Goal: Transaction & Acquisition: Book appointment/travel/reservation

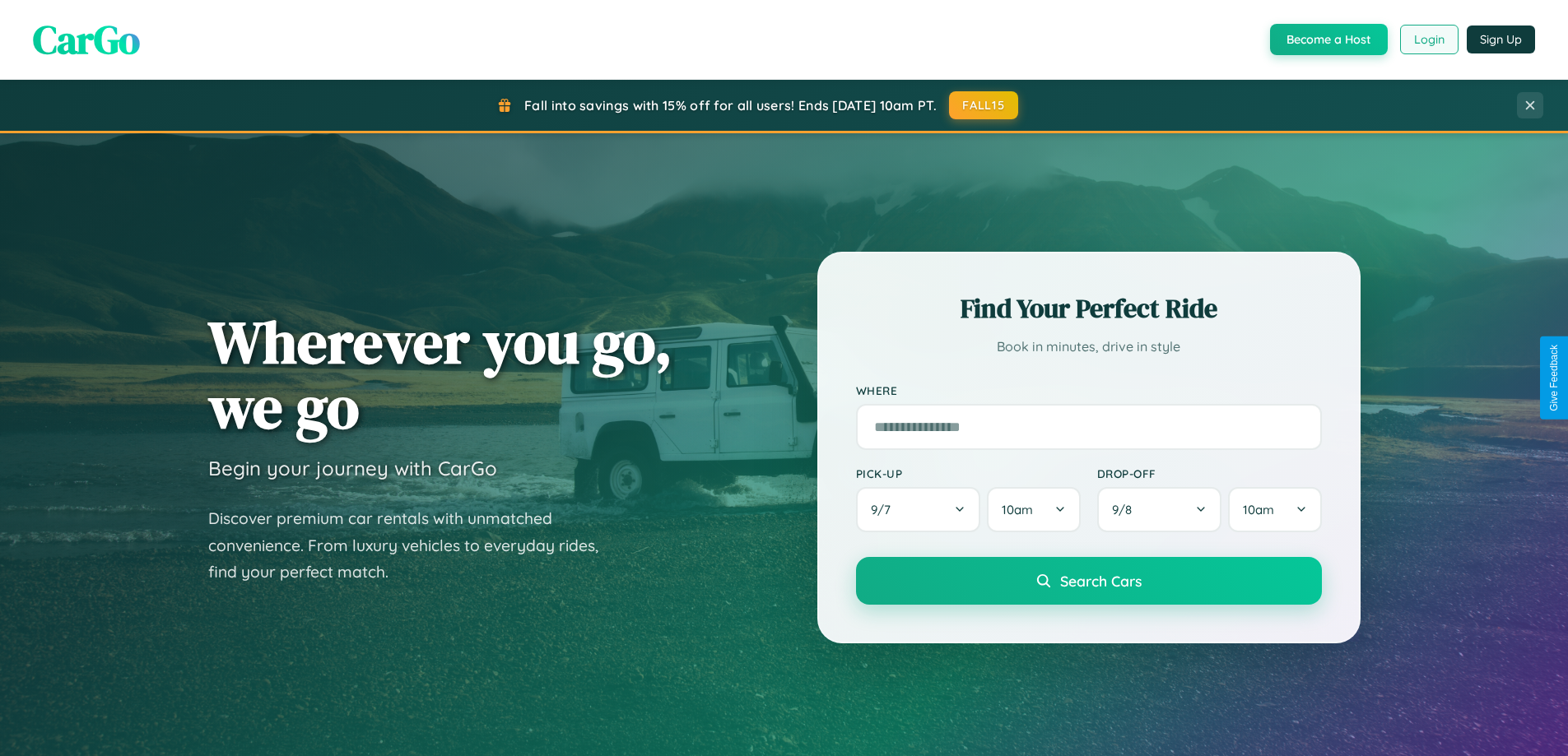
click at [1428, 39] on button "Login" at bounding box center [1430, 39] width 59 height 29
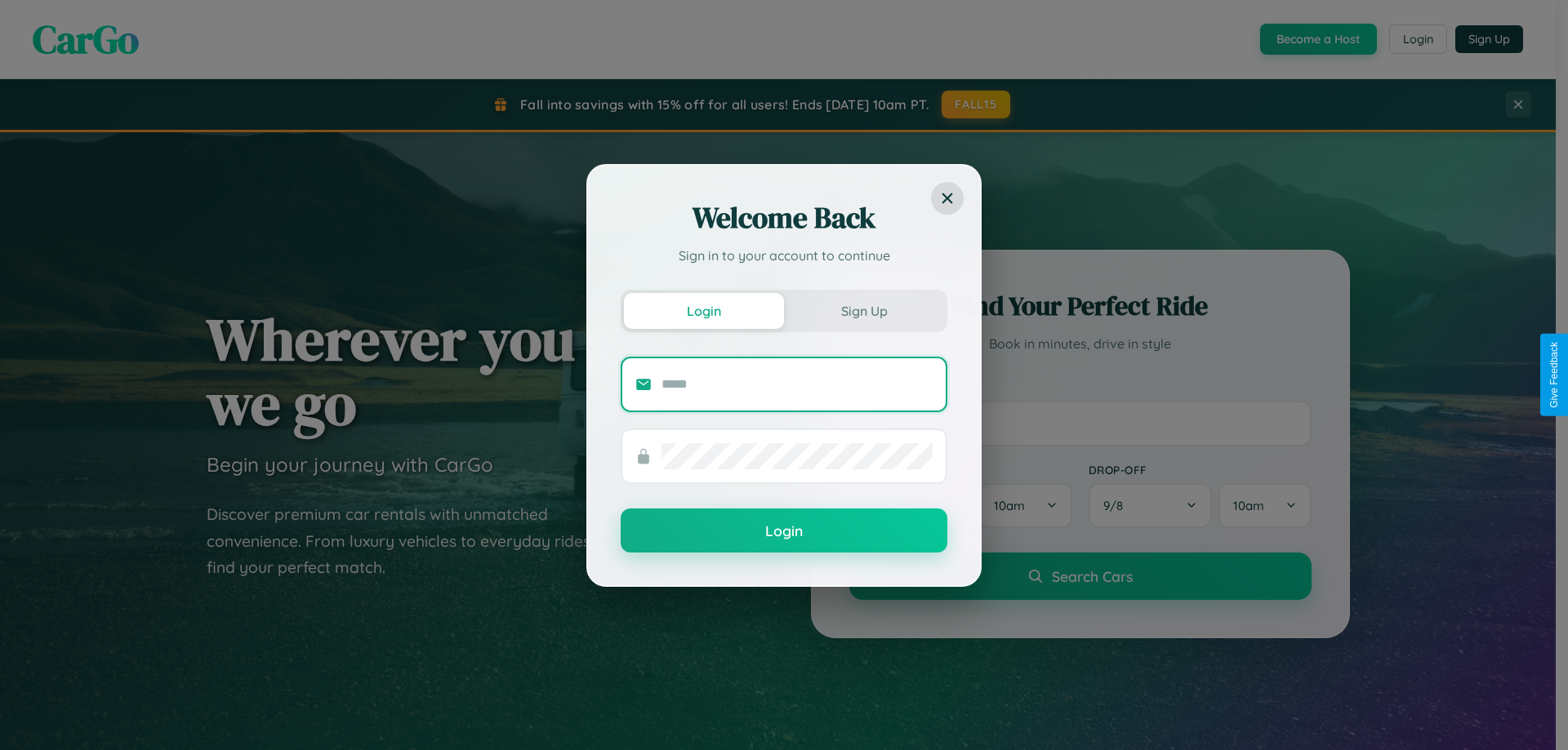
click at [797, 384] on input "text" at bounding box center [797, 384] width 271 height 26
type input "**********"
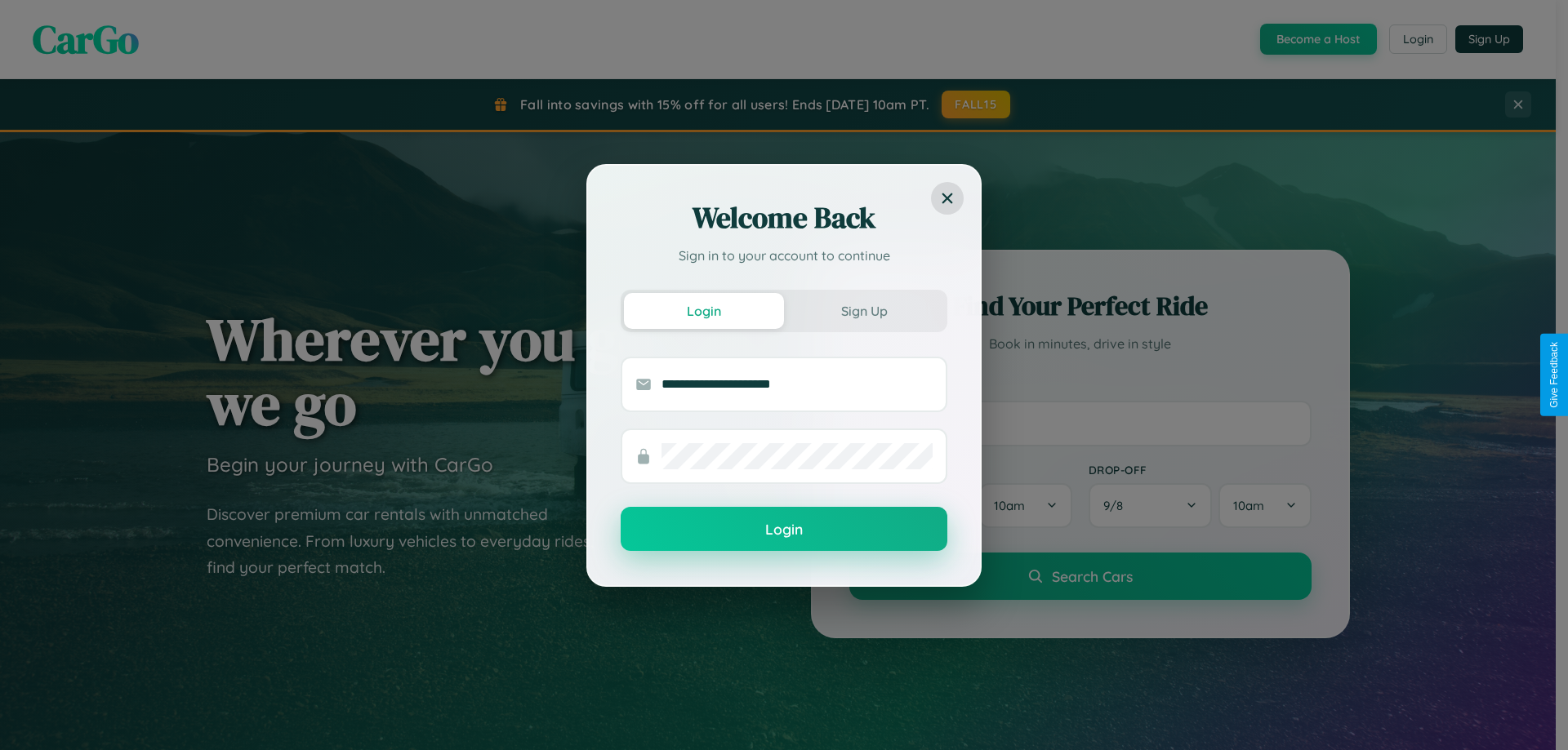
click at [784, 530] on button "Login" at bounding box center [784, 529] width 327 height 44
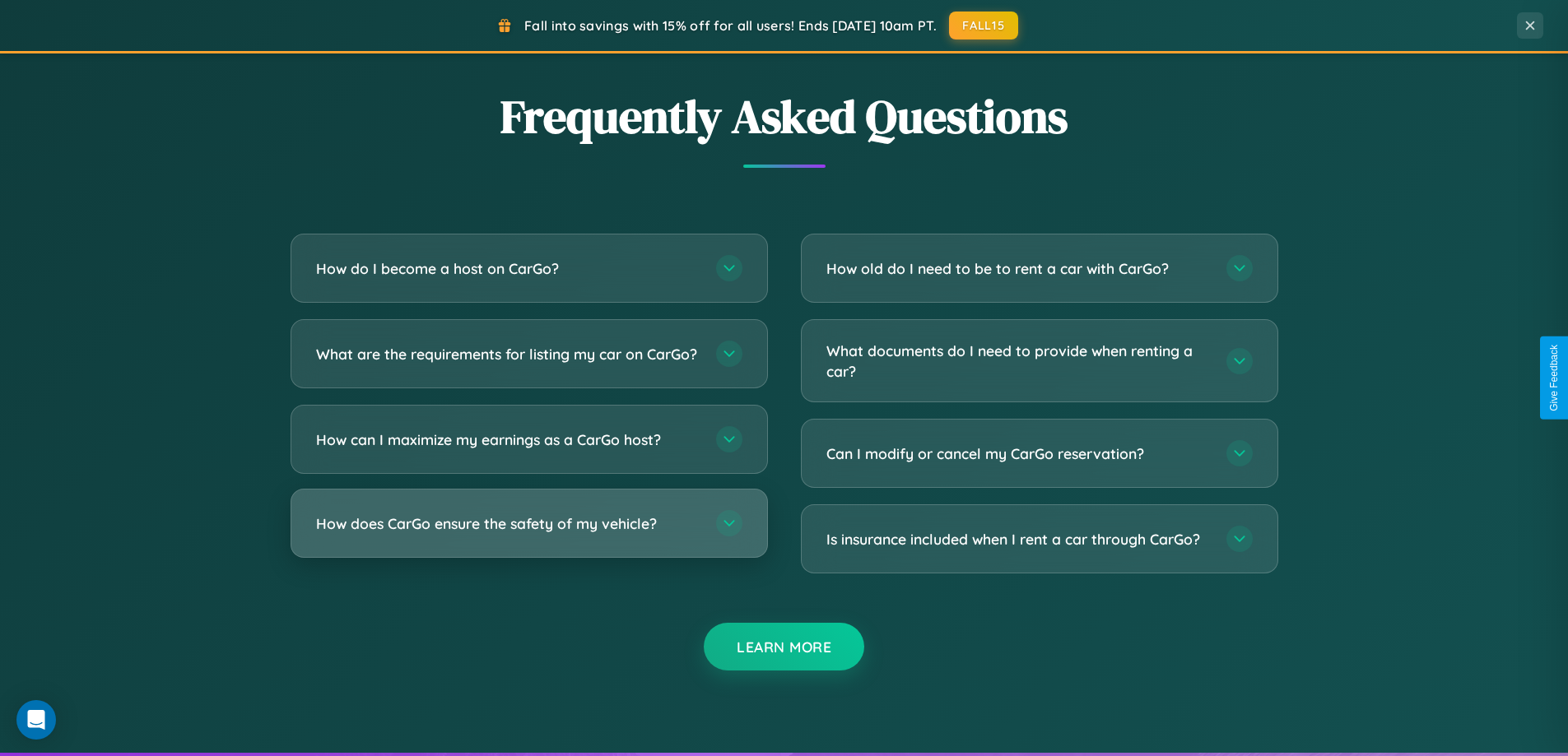
scroll to position [3168, 0]
click at [528, 534] on h3 "How does CarGo ensure the safety of my vehicle?" at bounding box center [508, 523] width 383 height 21
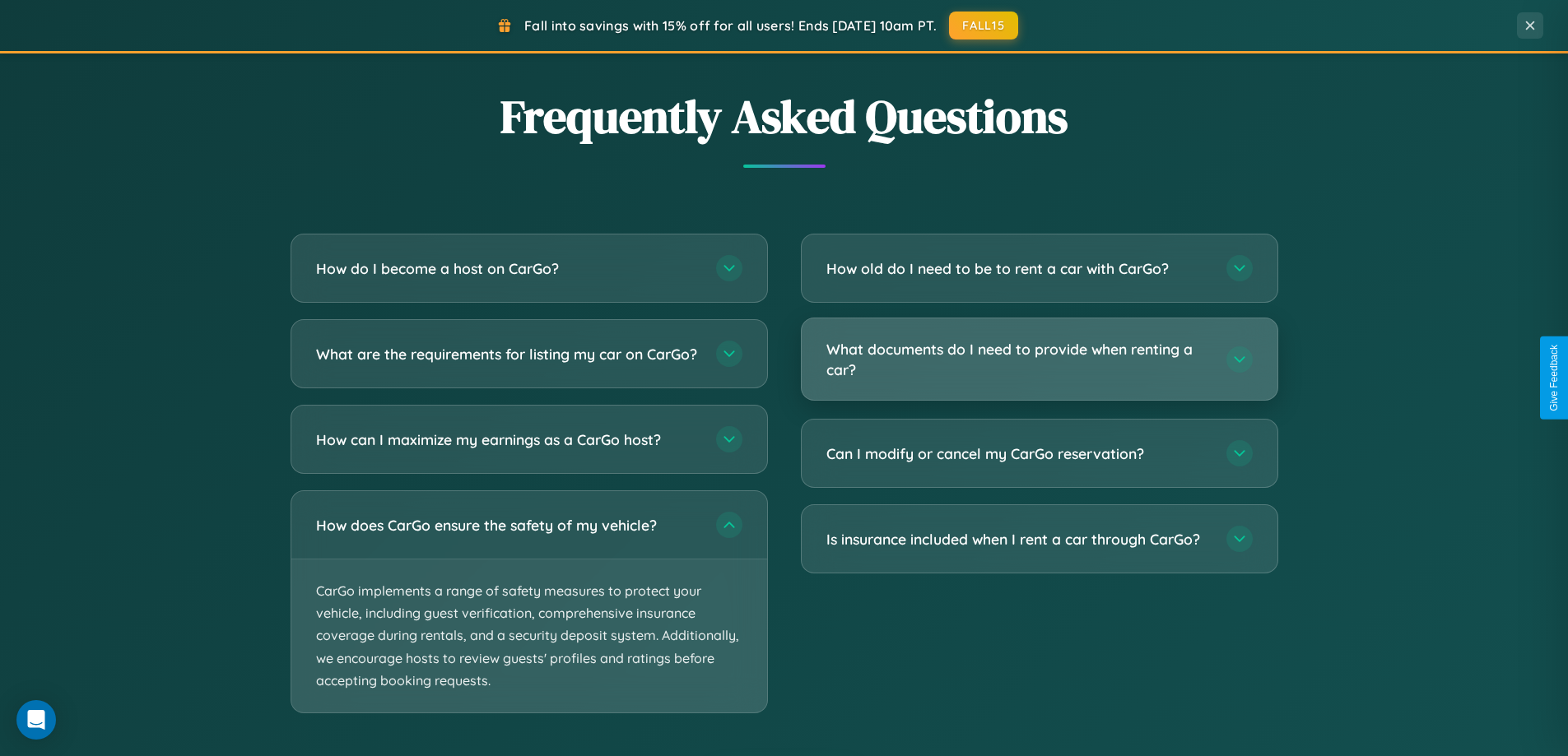
click at [1039, 361] on h3 "What documents do I need to provide when renting a car?" at bounding box center [1018, 359] width 383 height 40
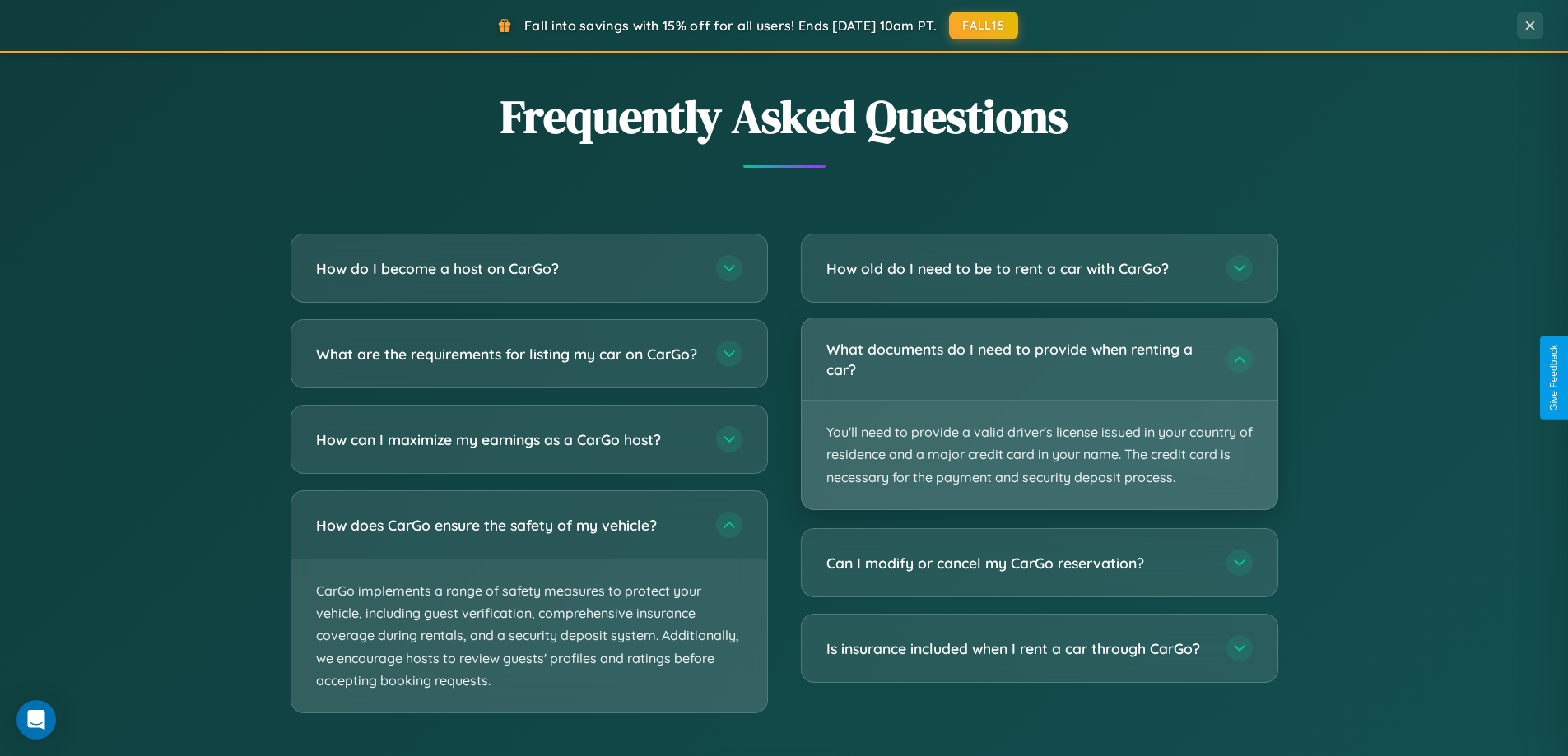
click at [1039, 414] on p "You'll need to provide a valid driver's license issued in your country of resid…" at bounding box center [1040, 455] width 475 height 109
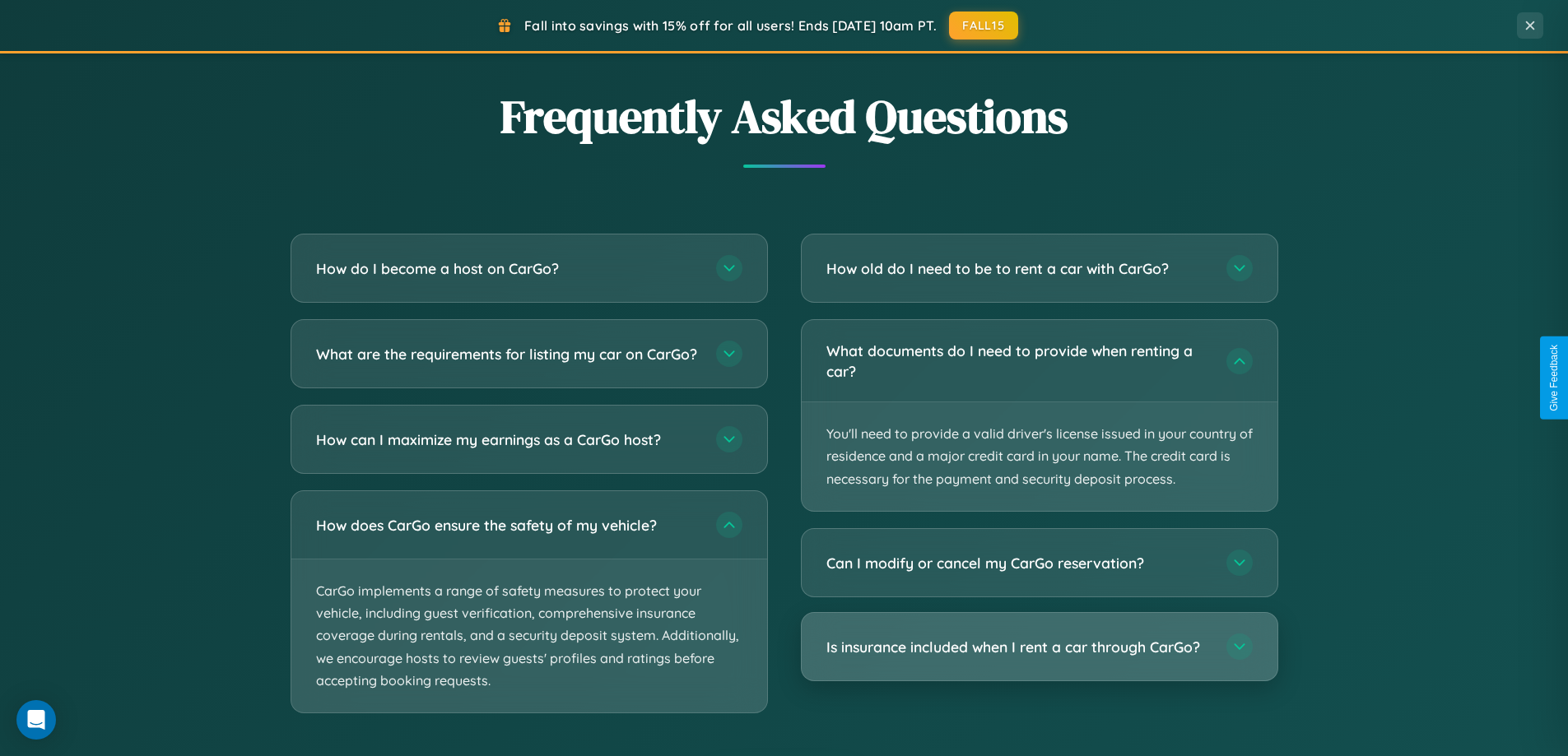
click at [1039, 647] on h3 "Is insurance included when I rent a car through CarGo?" at bounding box center [1018, 646] width 383 height 21
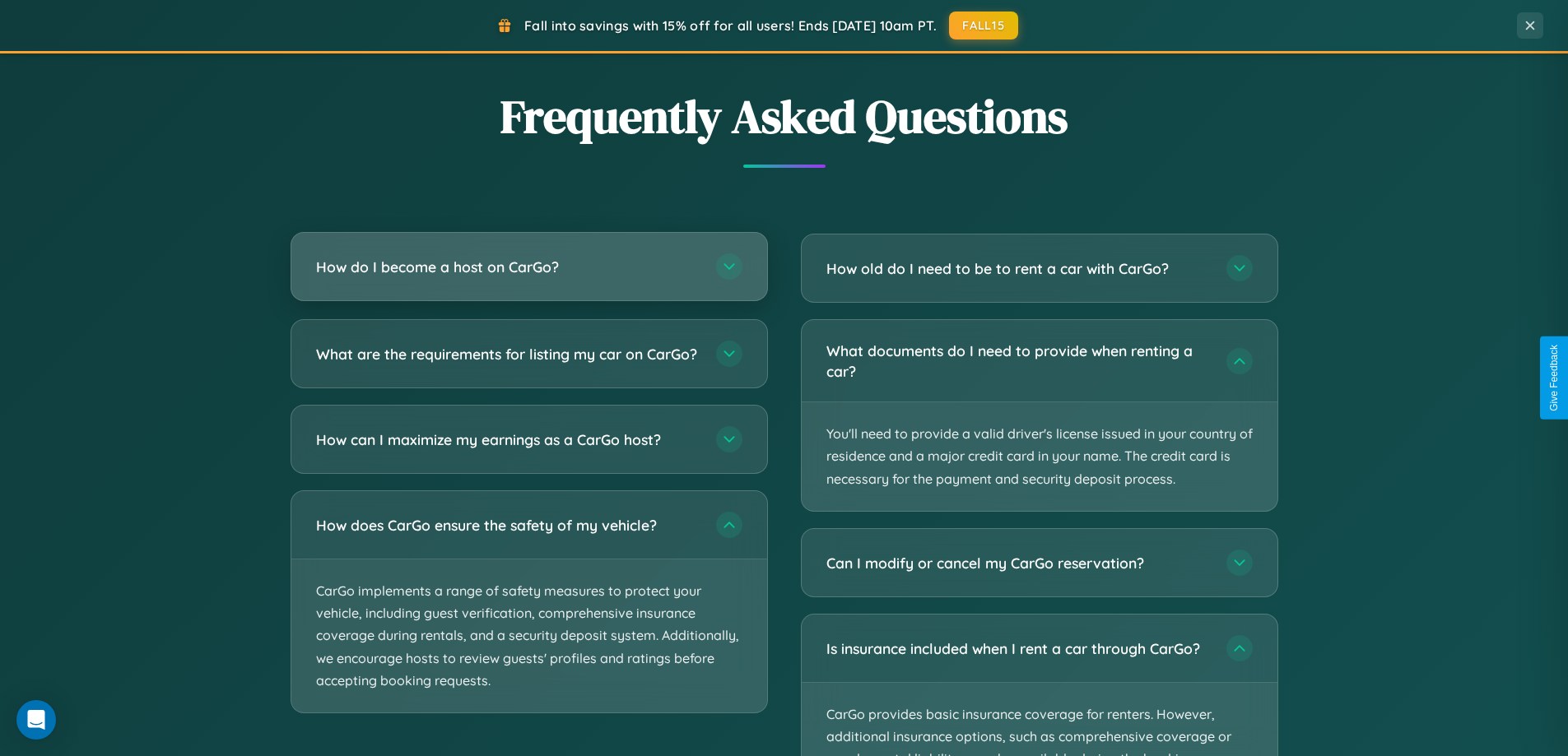
click at [528, 268] on h3 "How do I become a host on CarGo?" at bounding box center [508, 267] width 383 height 21
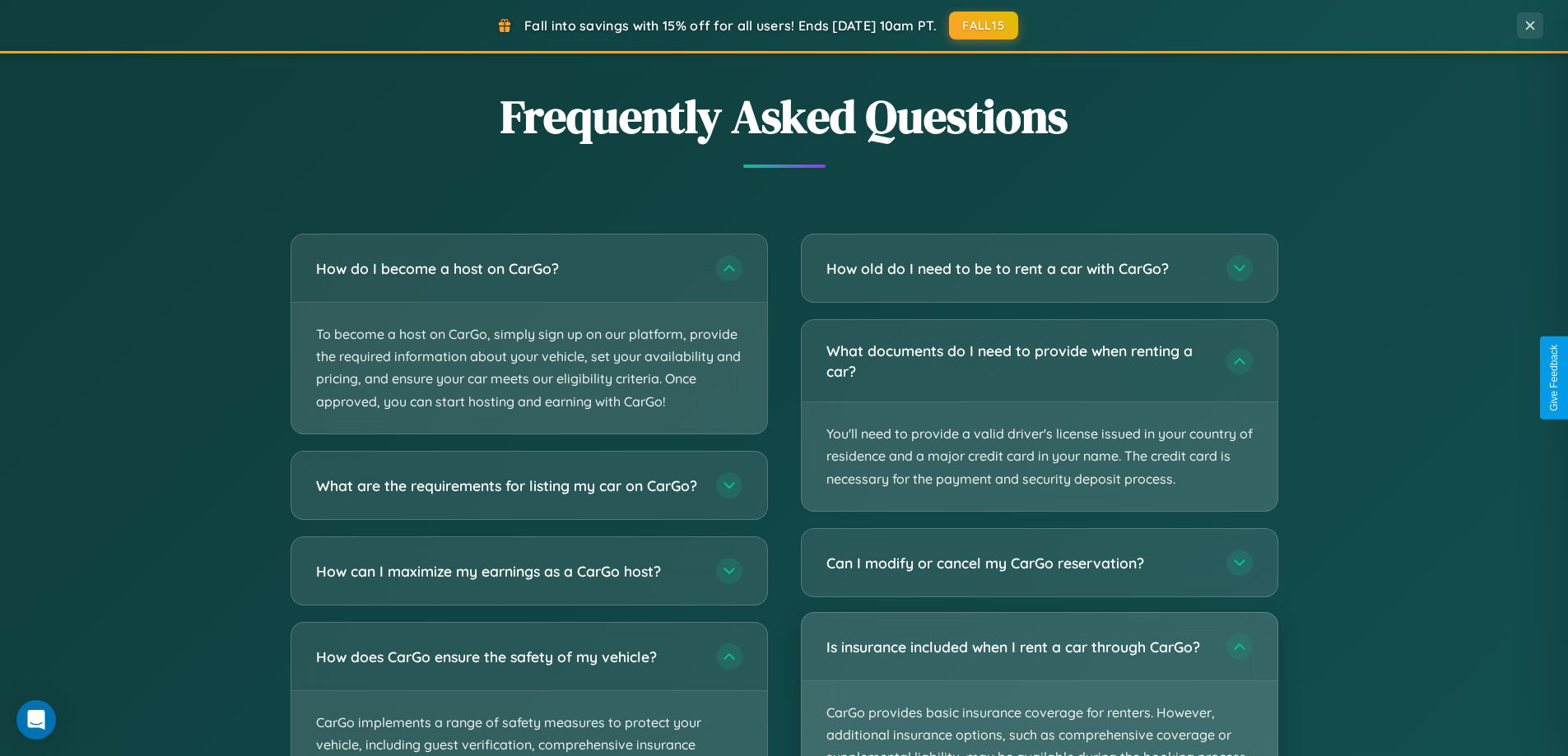
click at [1039, 684] on p "CarGo provides basic insurance coverage for renters. However, additional insura…" at bounding box center [1040, 758] width 475 height 154
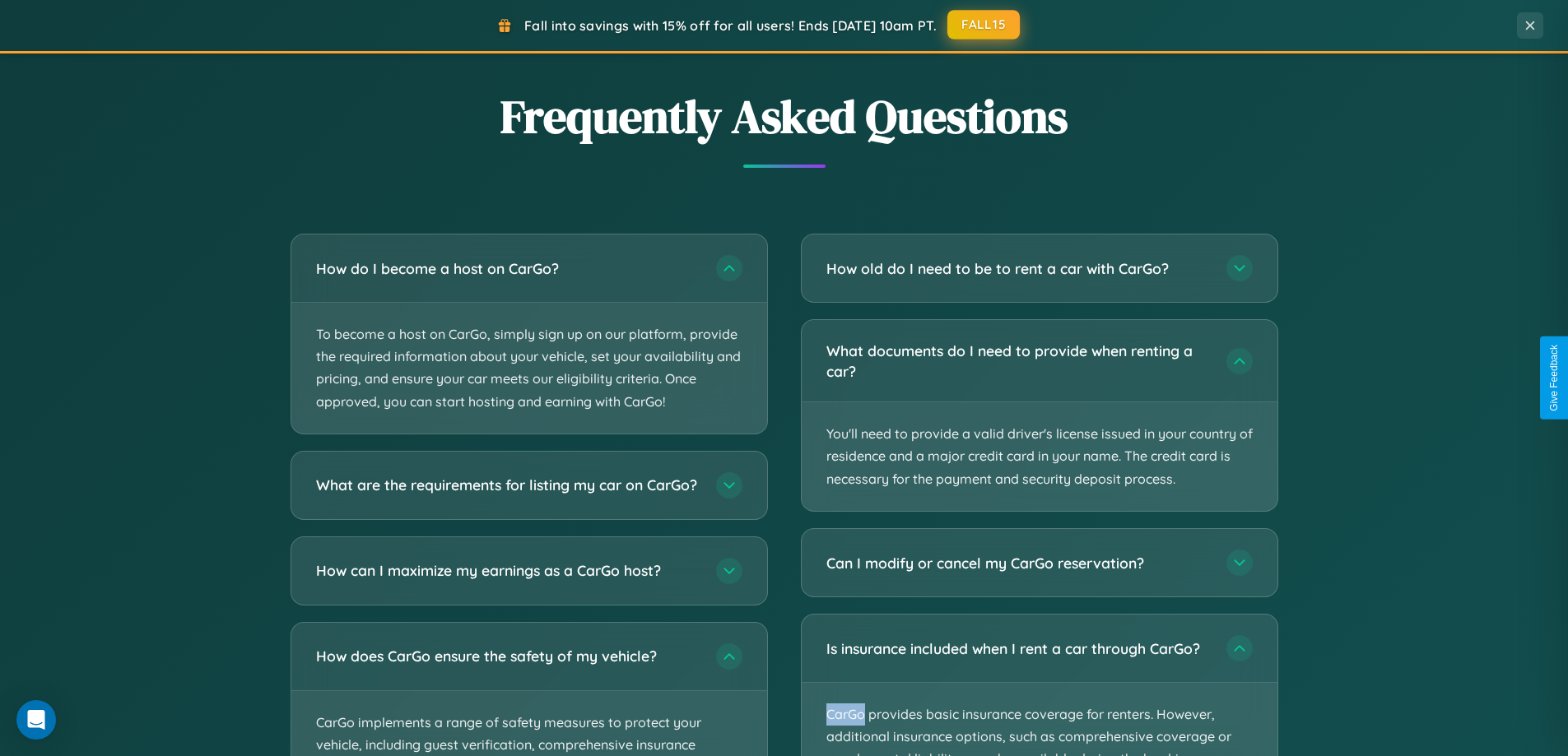
click at [985, 24] on button "FALL15" at bounding box center [984, 24] width 72 height 29
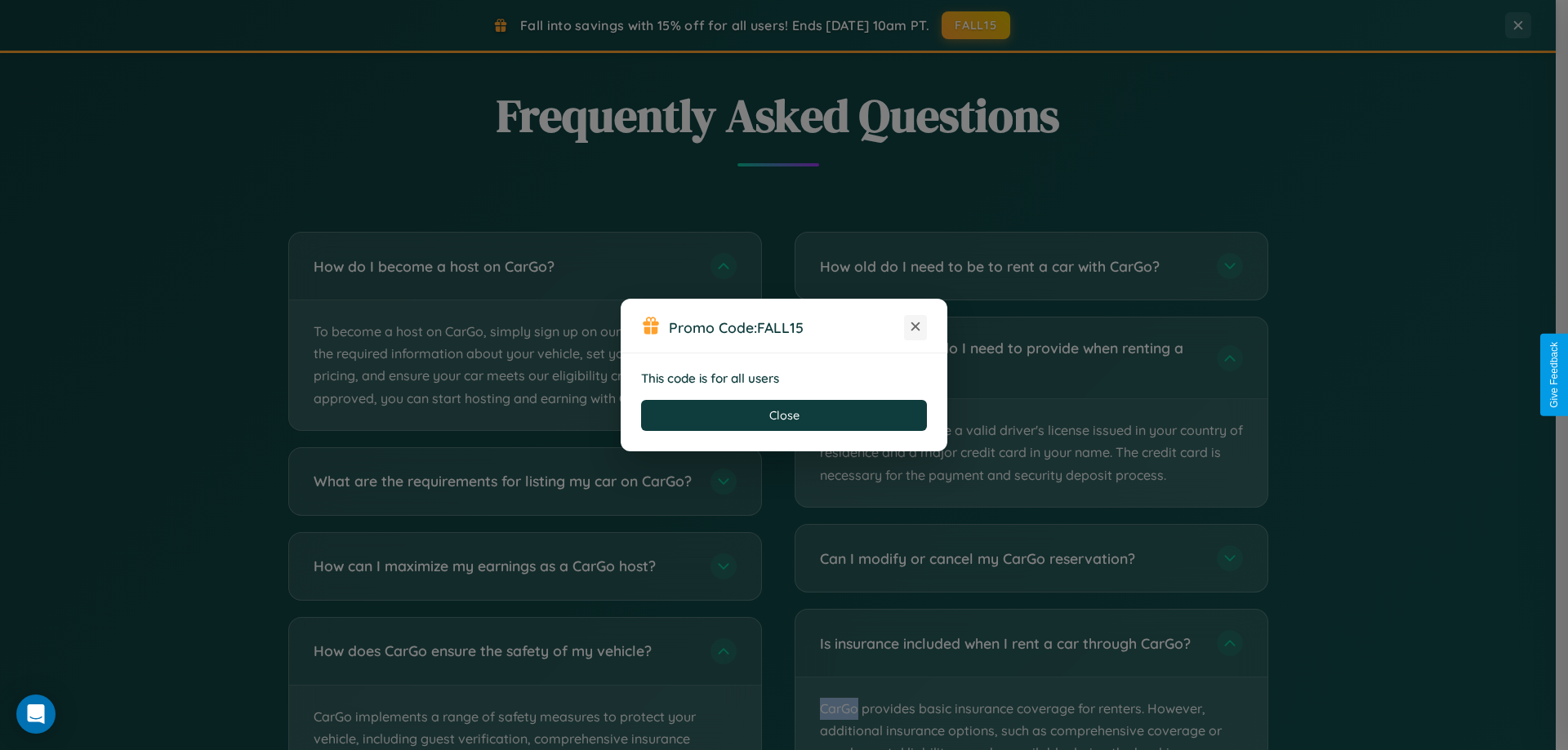
click at [916, 328] on icon at bounding box center [915, 326] width 16 height 16
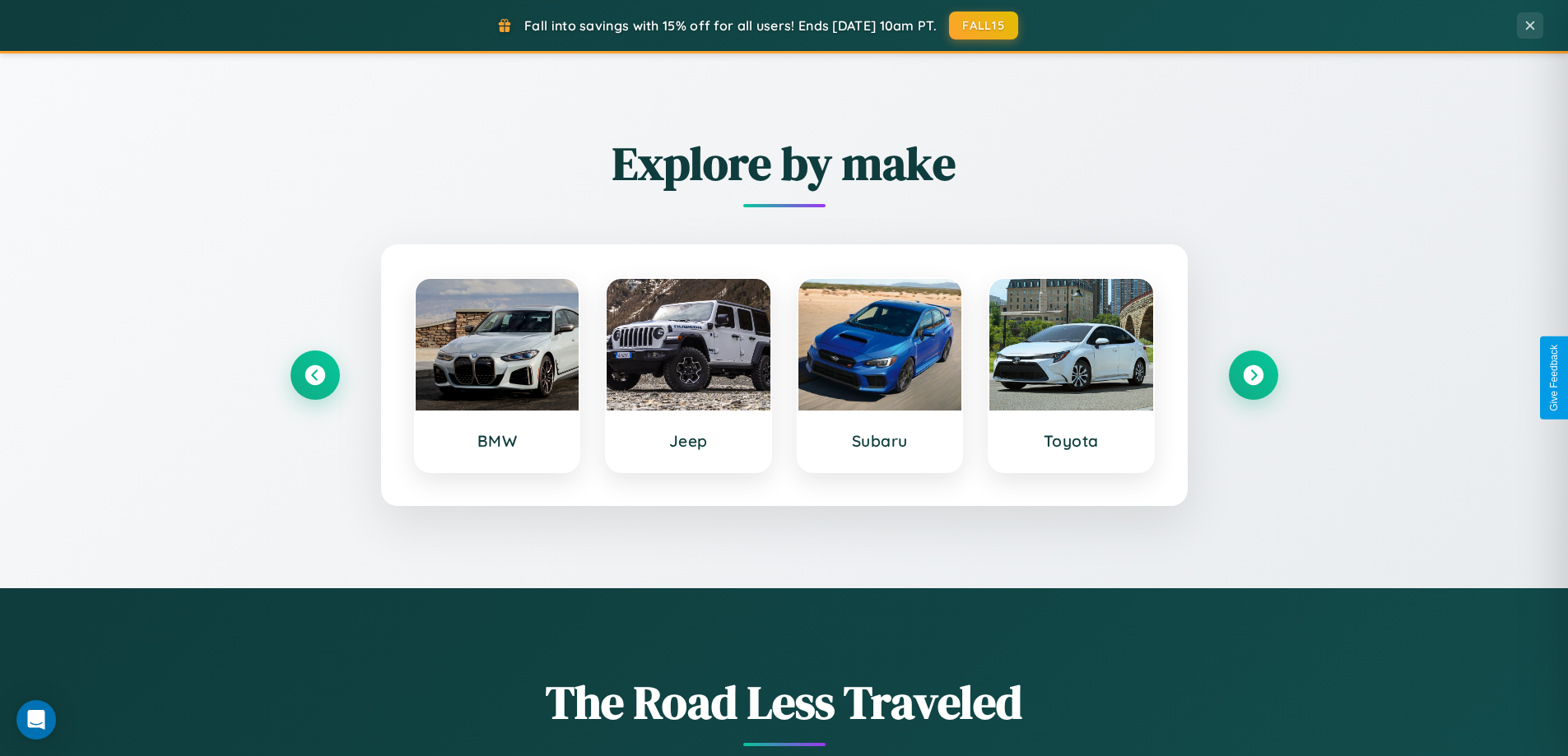
scroll to position [710, 0]
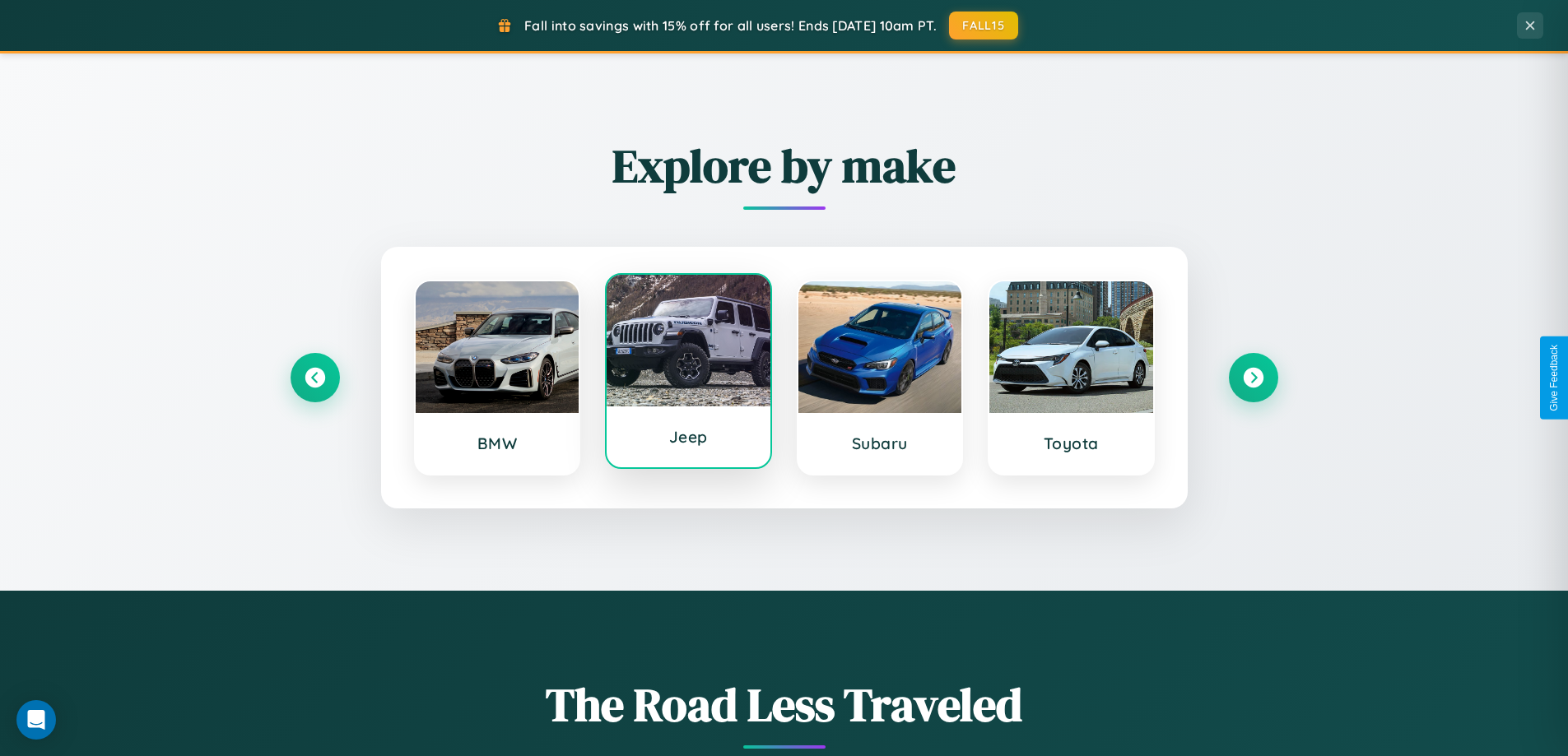
click at [689, 372] on div at bounding box center [688, 340] width 163 height 132
